Goal: Task Accomplishment & Management: Manage account settings

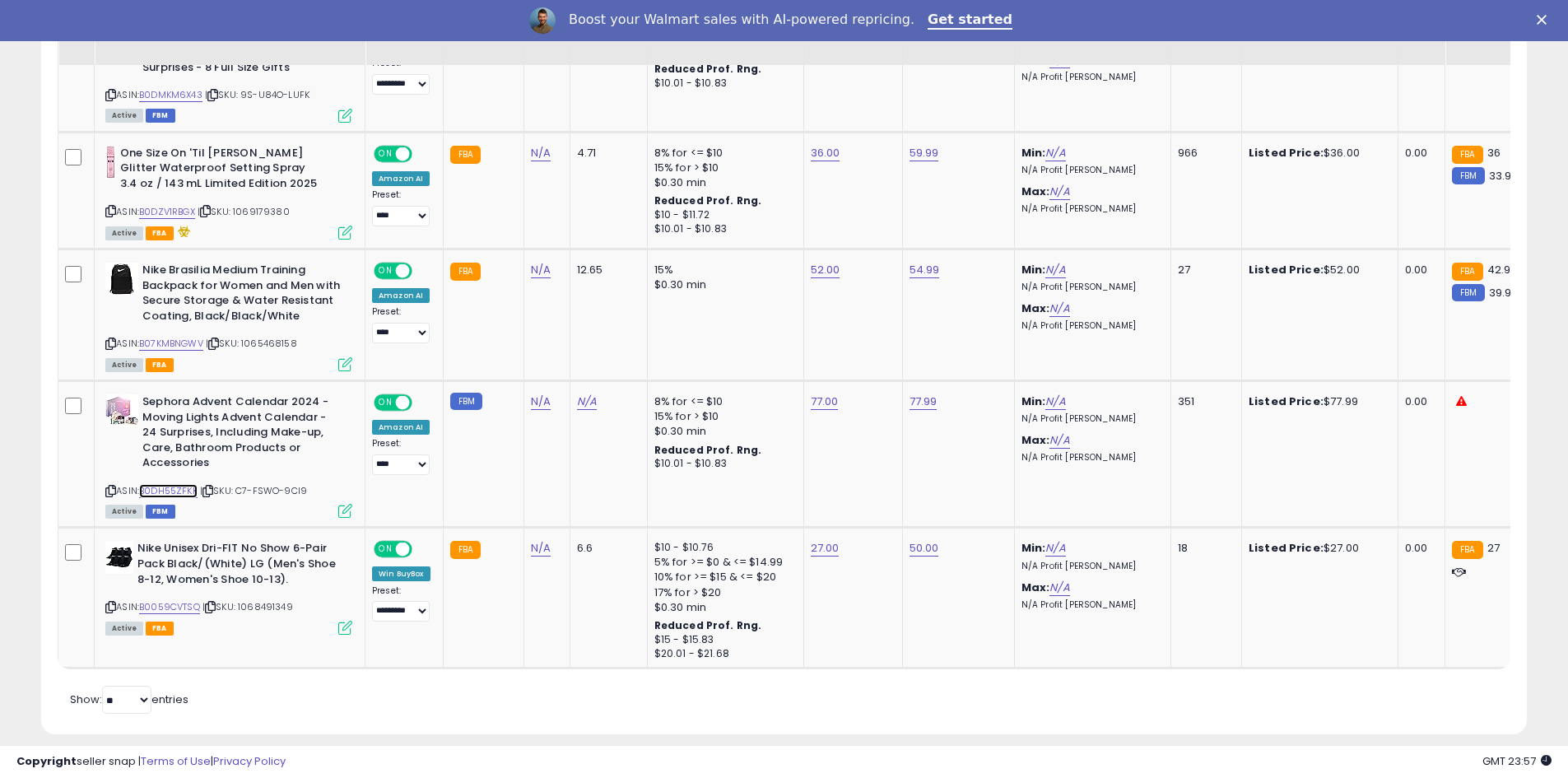
scroll to position [337, 861]
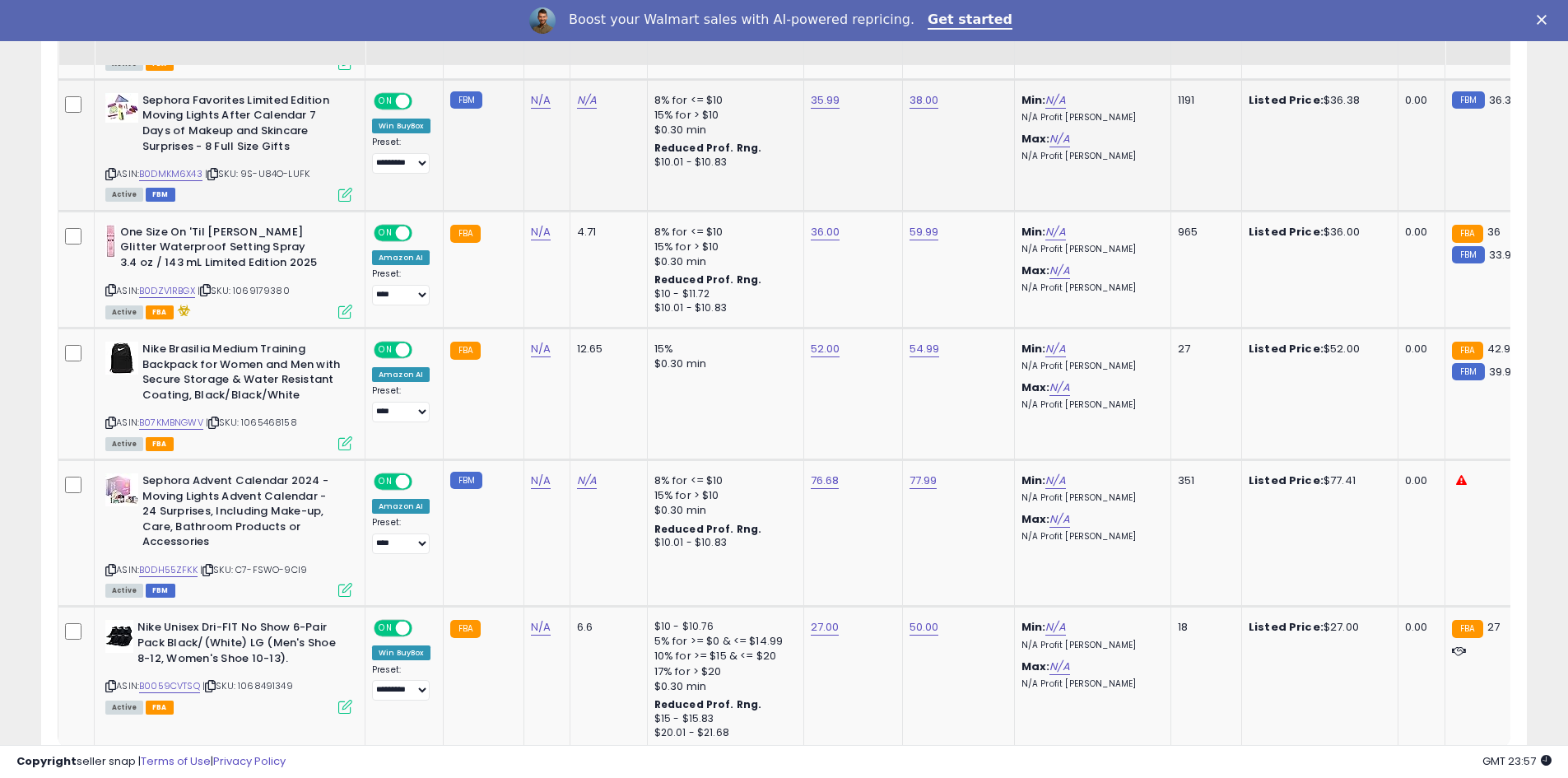
scroll to position [1558, 0]
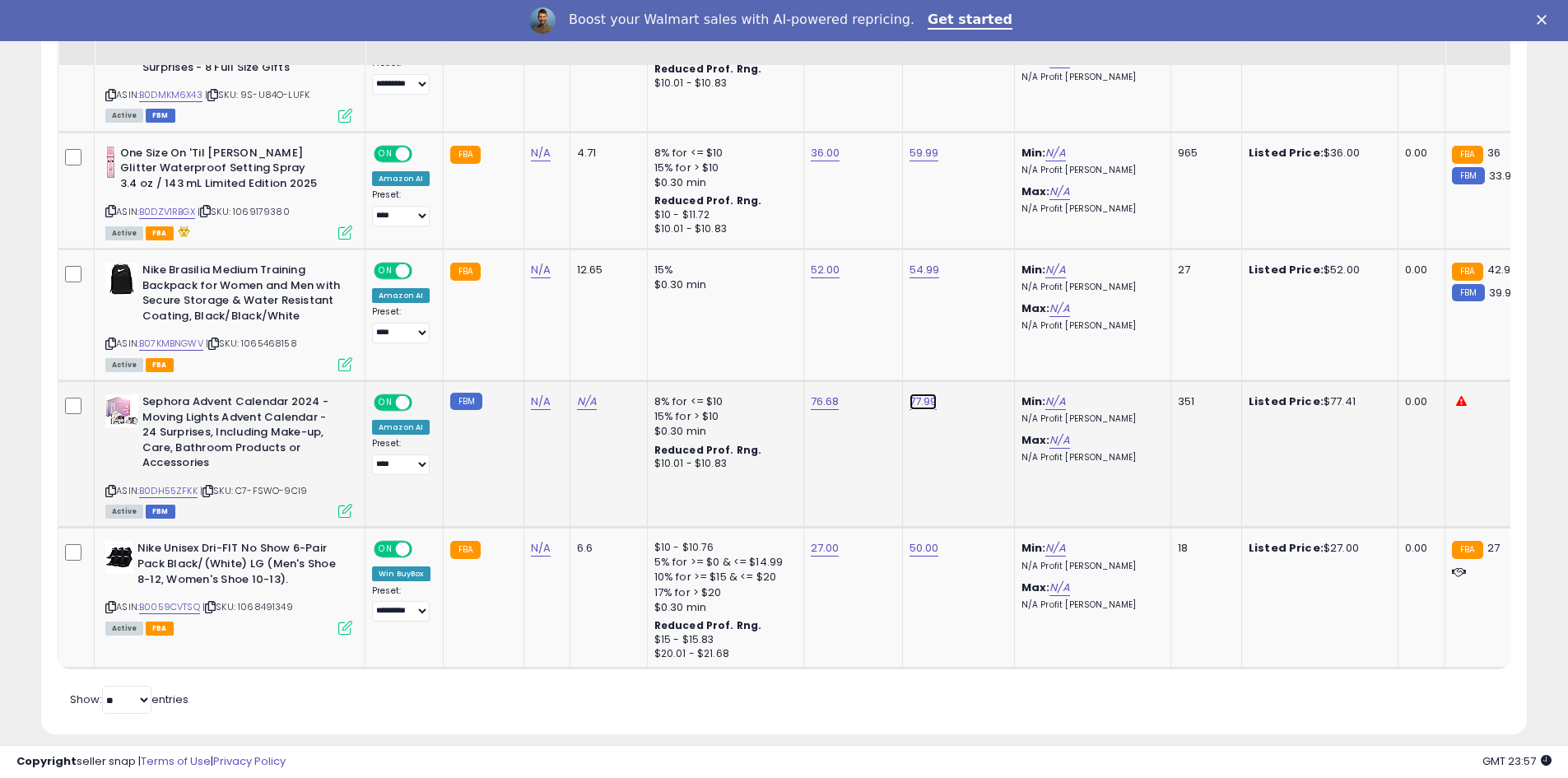
click at [922, 394] on link "77.99" at bounding box center [923, 402] width 28 height 17
drag, startPoint x: 862, startPoint y: 340, endPoint x: 741, endPoint y: 333, distance: 121.2
click at [768, 336] on tbody "**********" at bounding box center [1393, 8] width 2671 height 1320
click at [181, 484] on link "B0DH55ZFKK" at bounding box center [168, 491] width 58 height 14
type input "*****"
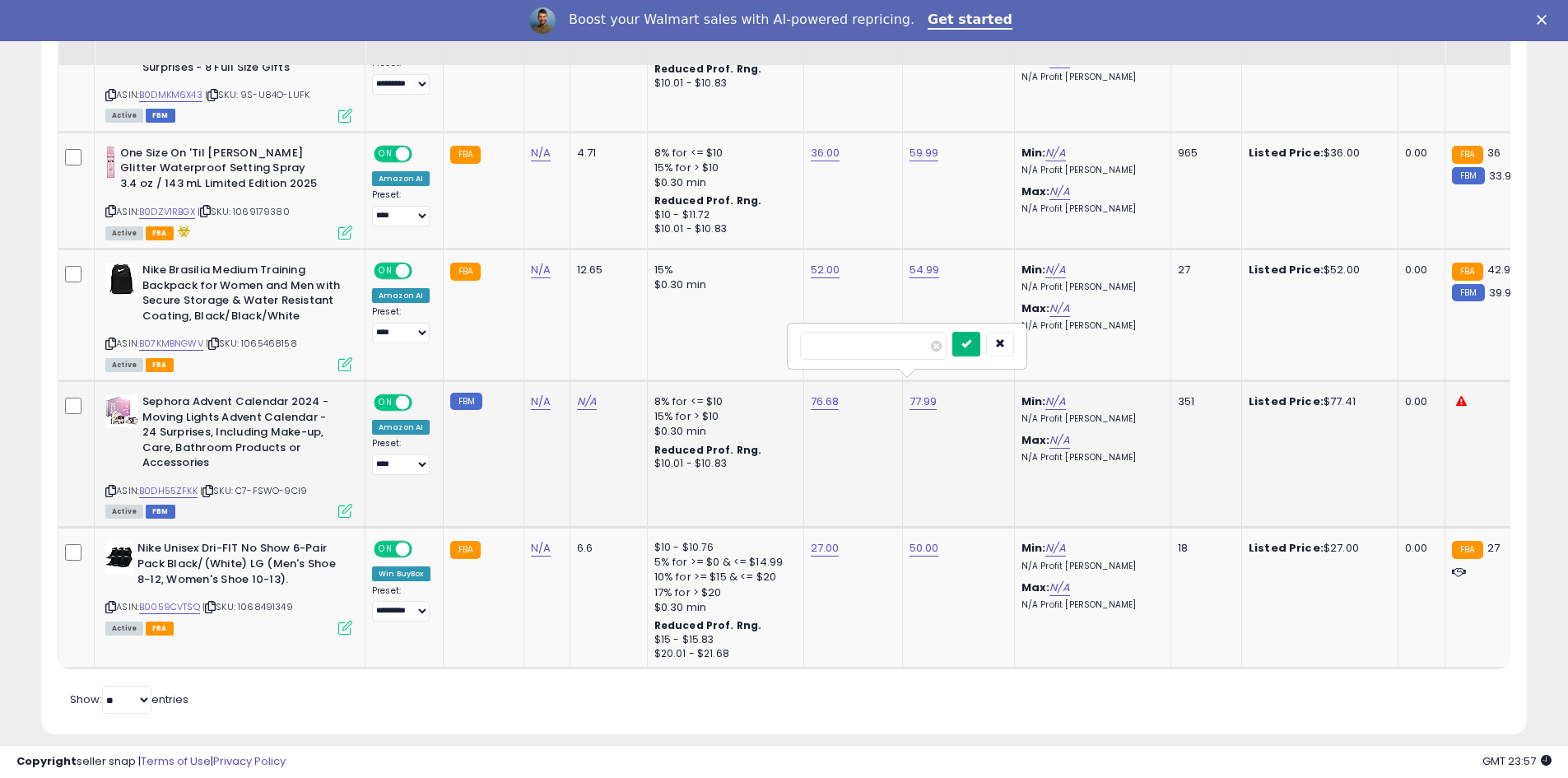
click at [980, 338] on button "submit" at bounding box center [967, 344] width 28 height 24
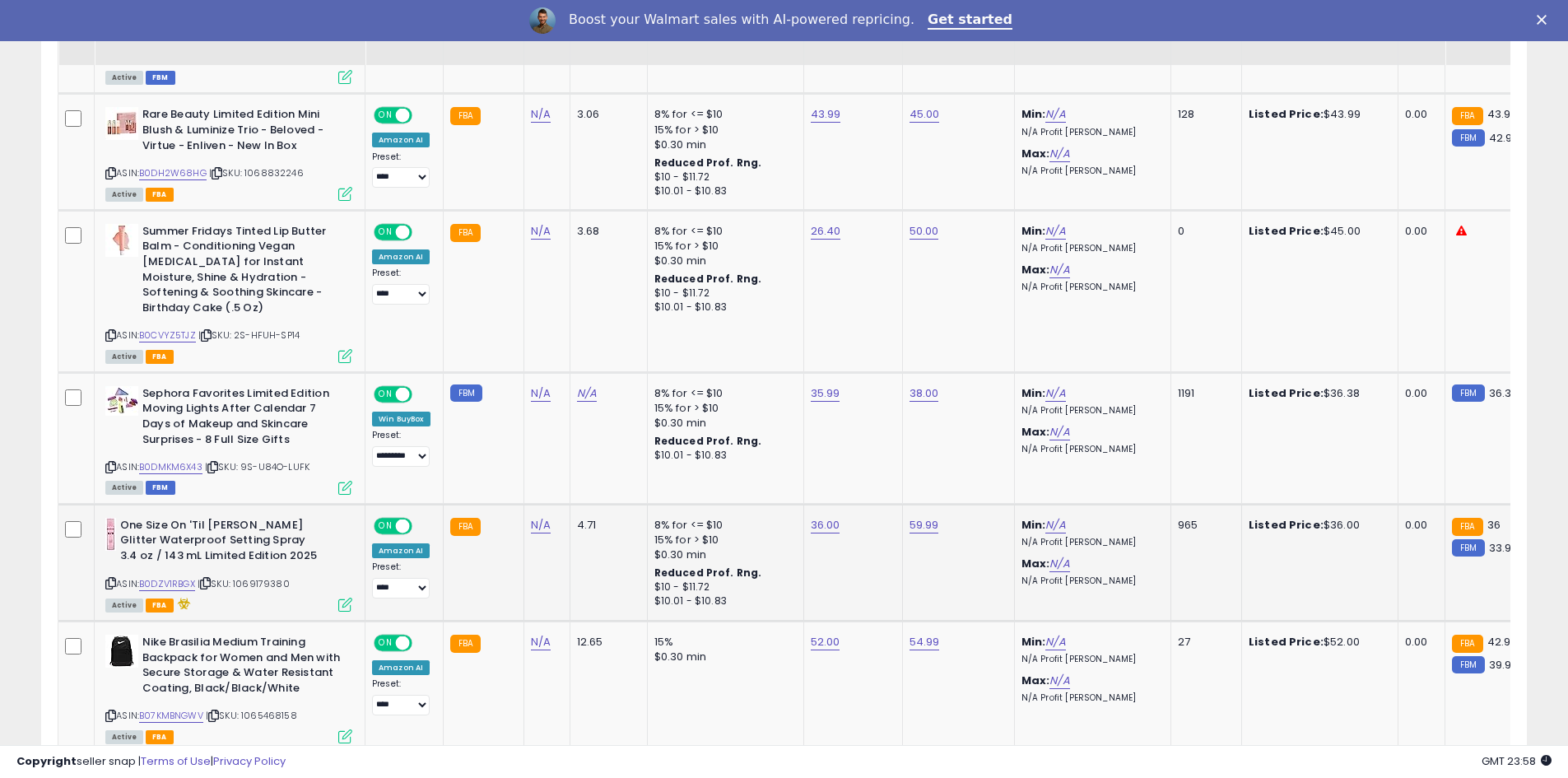
scroll to position [1146, 0]
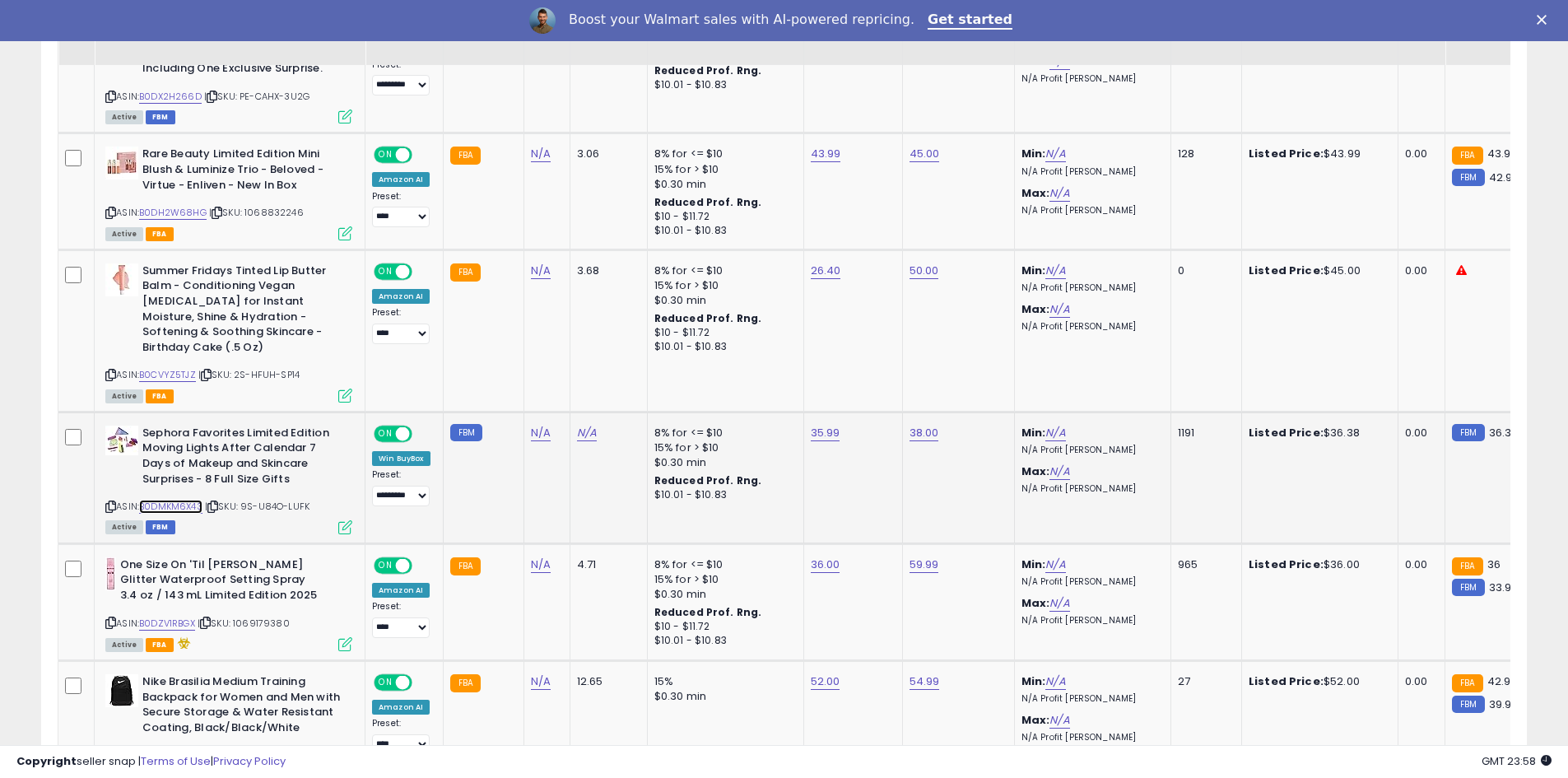
click at [173, 500] on link "B0DMKM6X43" at bounding box center [170, 507] width 63 height 14
click at [191, 500] on link "B0DMKM6X43" at bounding box center [170, 507] width 63 height 14
